Goal: Information Seeking & Learning: Learn about a topic

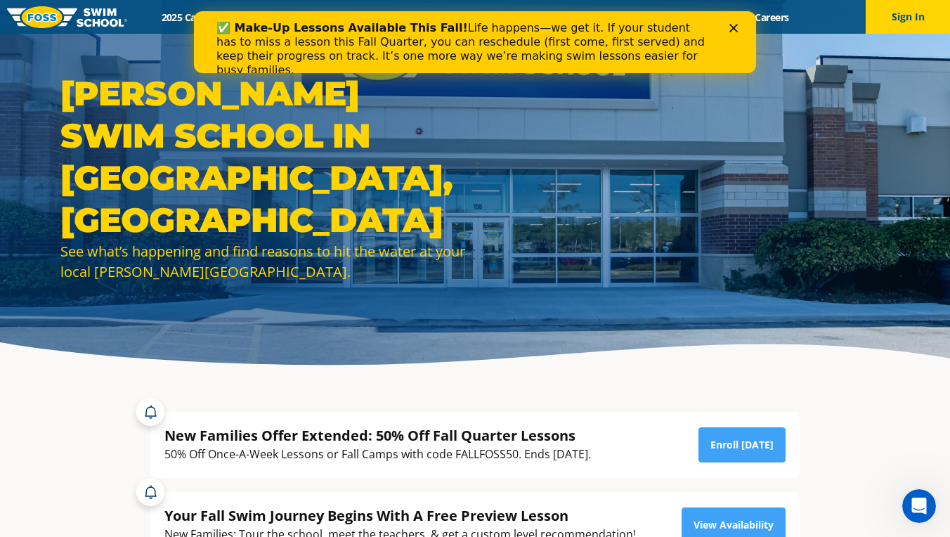
click at [731, 24] on icon "Close" at bounding box center [733, 28] width 8 height 8
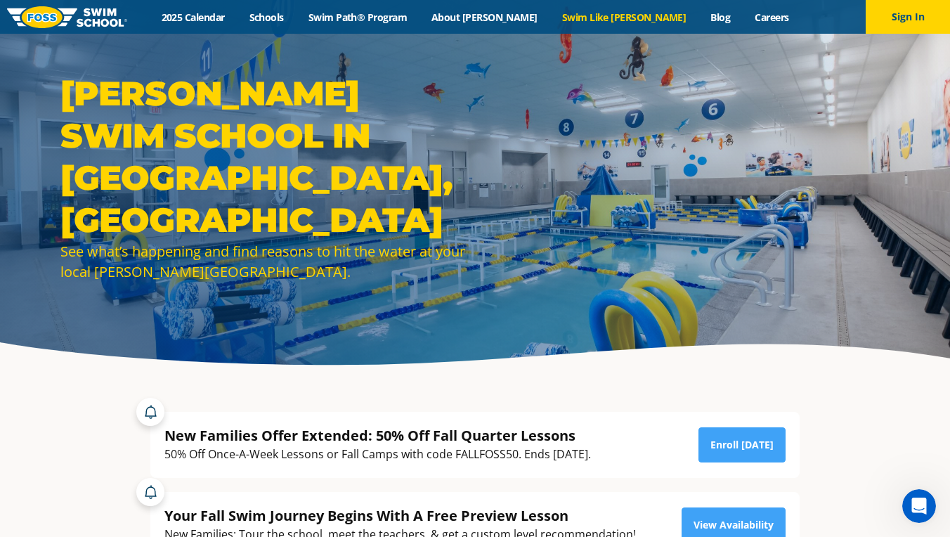
click at [592, 13] on link "Swim Like [PERSON_NAME]" at bounding box center [623, 17] width 149 height 13
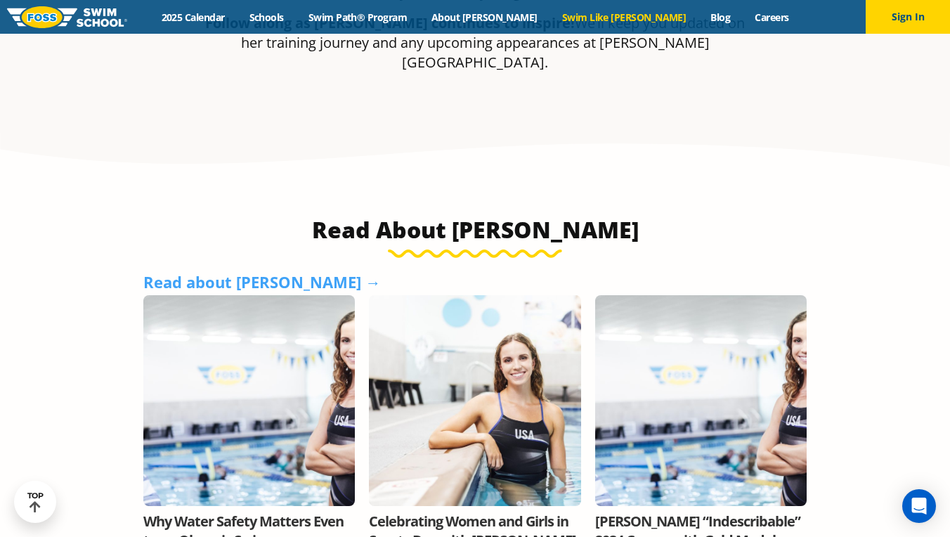
scroll to position [521, 0]
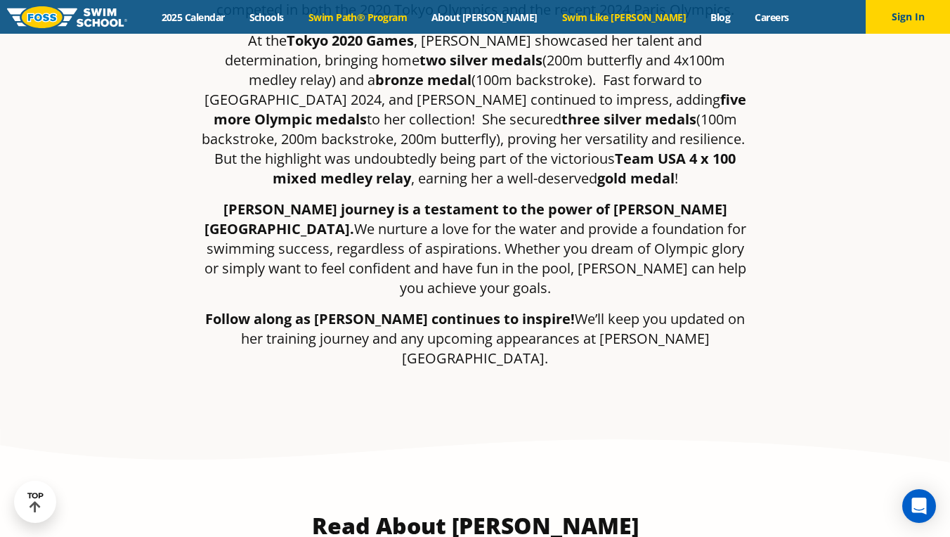
click at [419, 20] on link "Swim Path® Program" at bounding box center [357, 17] width 123 height 13
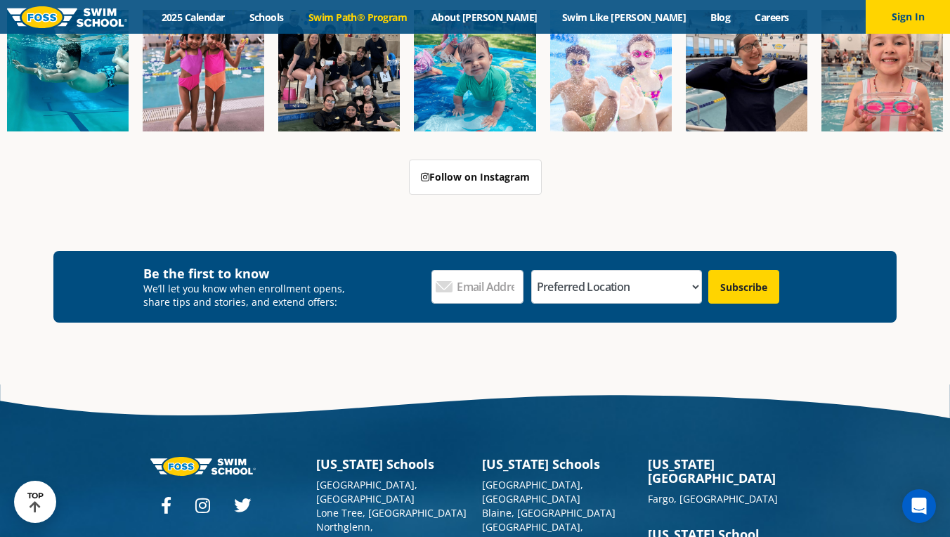
scroll to position [3968, 0]
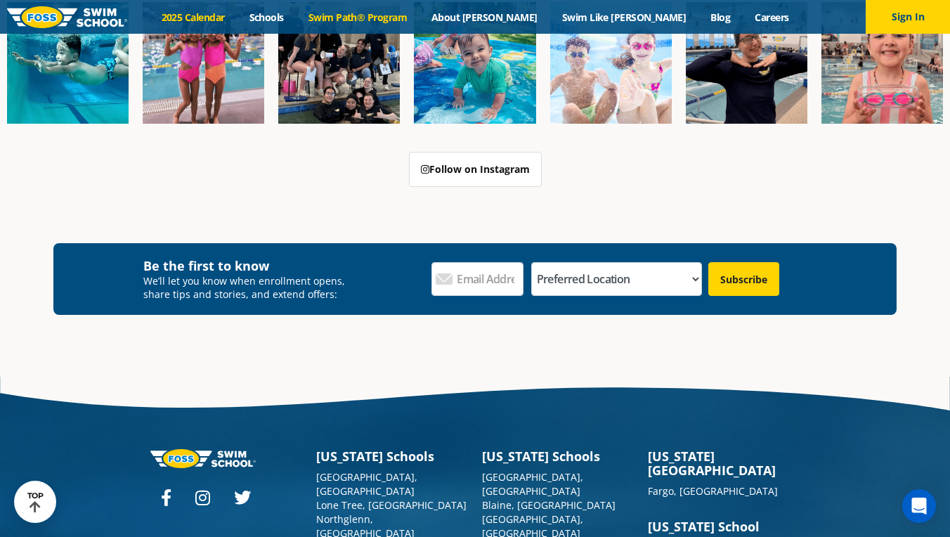
click at [237, 15] on link "2025 Calendar" at bounding box center [193, 17] width 88 height 13
